Goal: Task Accomplishment & Management: Manage account settings

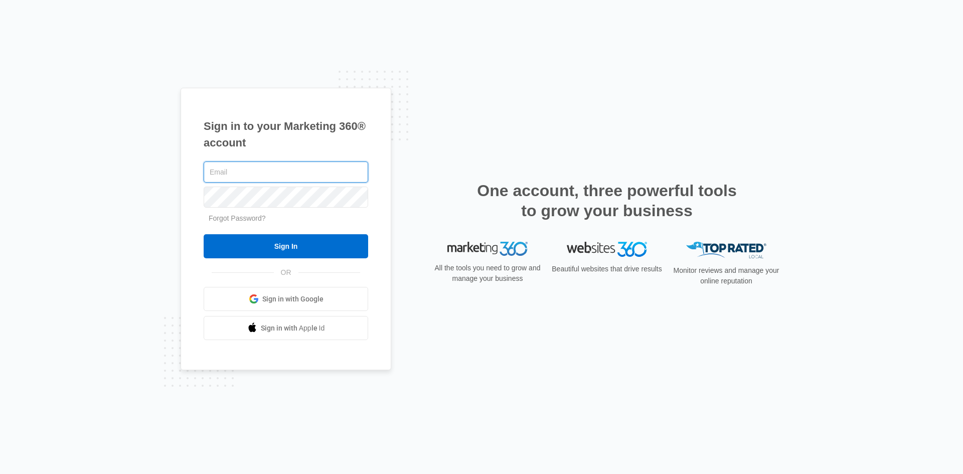
click at [248, 168] on input "text" at bounding box center [286, 171] width 164 height 21
type input "[EMAIL_ADDRESS][DOMAIN_NAME]"
click at [204, 234] on input "Sign In" at bounding box center [286, 246] width 164 height 24
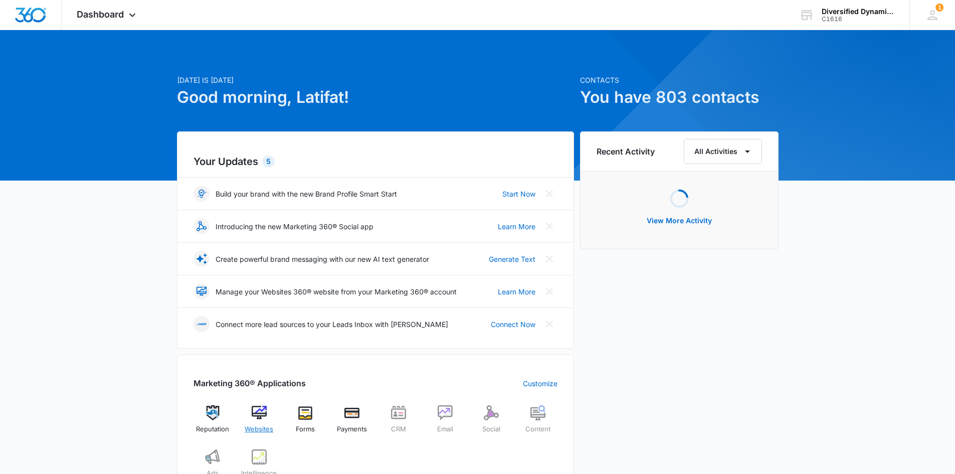
click at [254, 408] on img at bounding box center [259, 412] width 15 height 15
